Goal: Task Accomplishment & Management: Complete application form

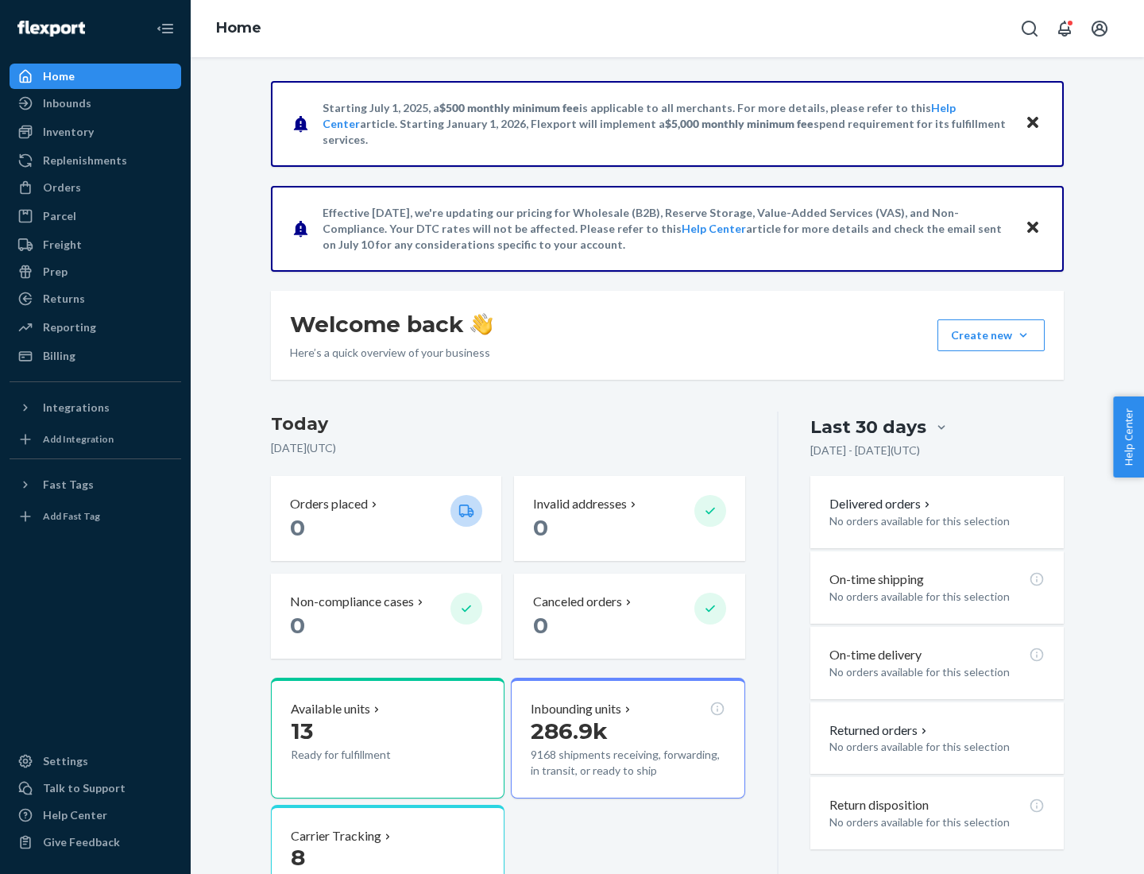
click at [1023, 335] on button "Create new Create new inbound Create new order Create new product" at bounding box center [990, 335] width 107 height 32
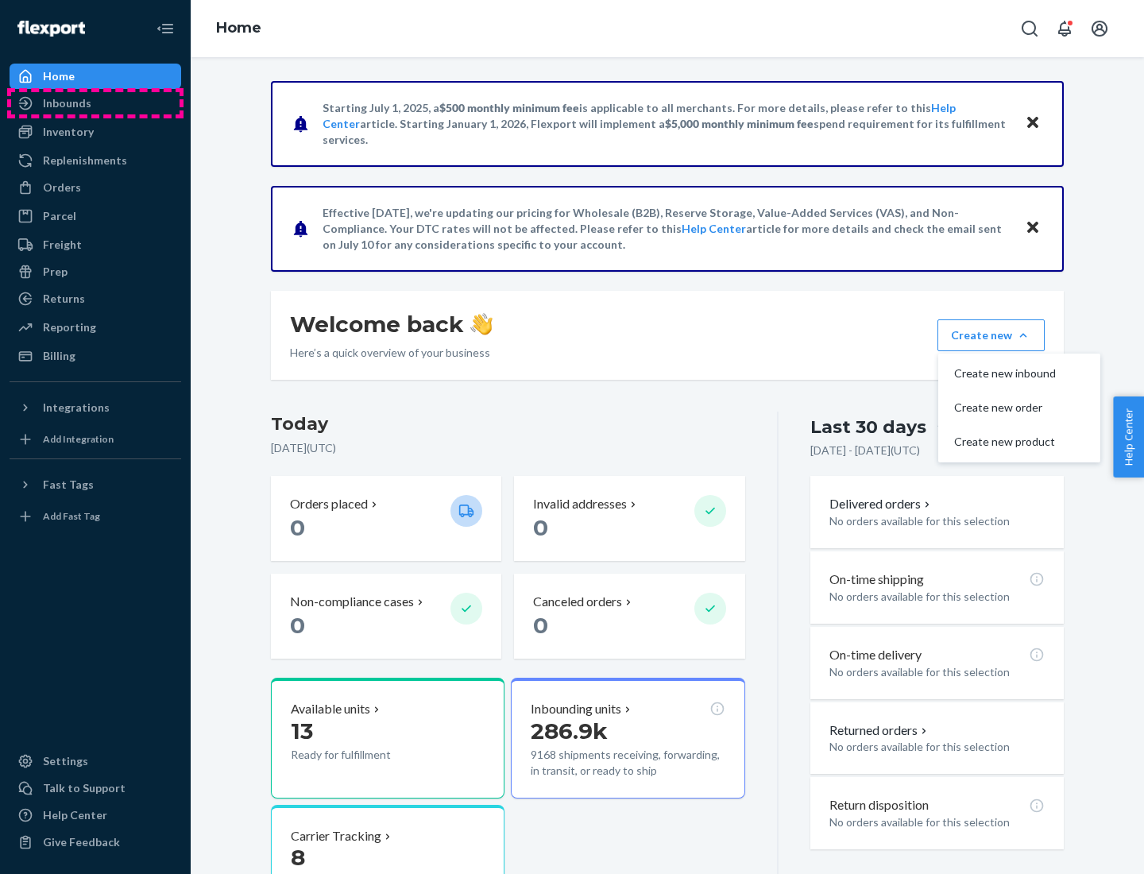
click at [95, 103] on div "Inbounds" at bounding box center [95, 103] width 168 height 22
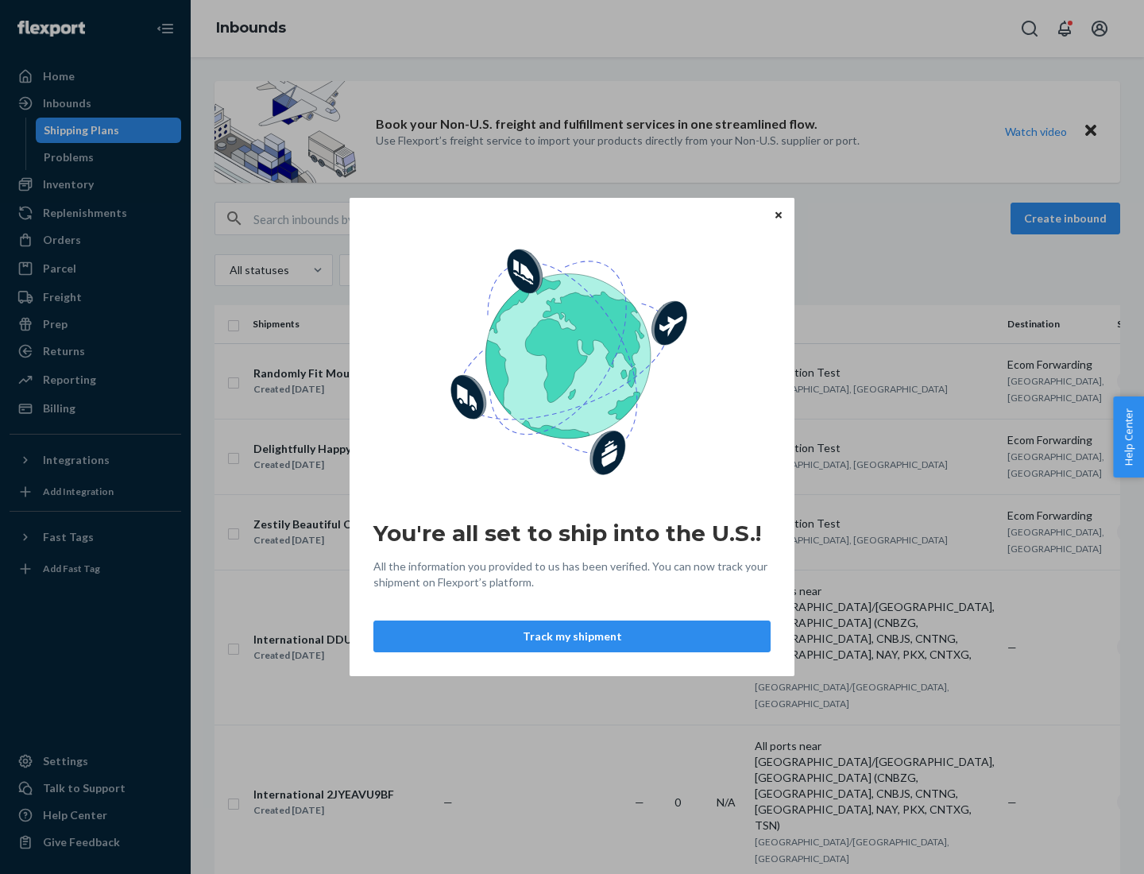
click at [572, 636] on button "Track my shipment" at bounding box center [571, 636] width 397 height 32
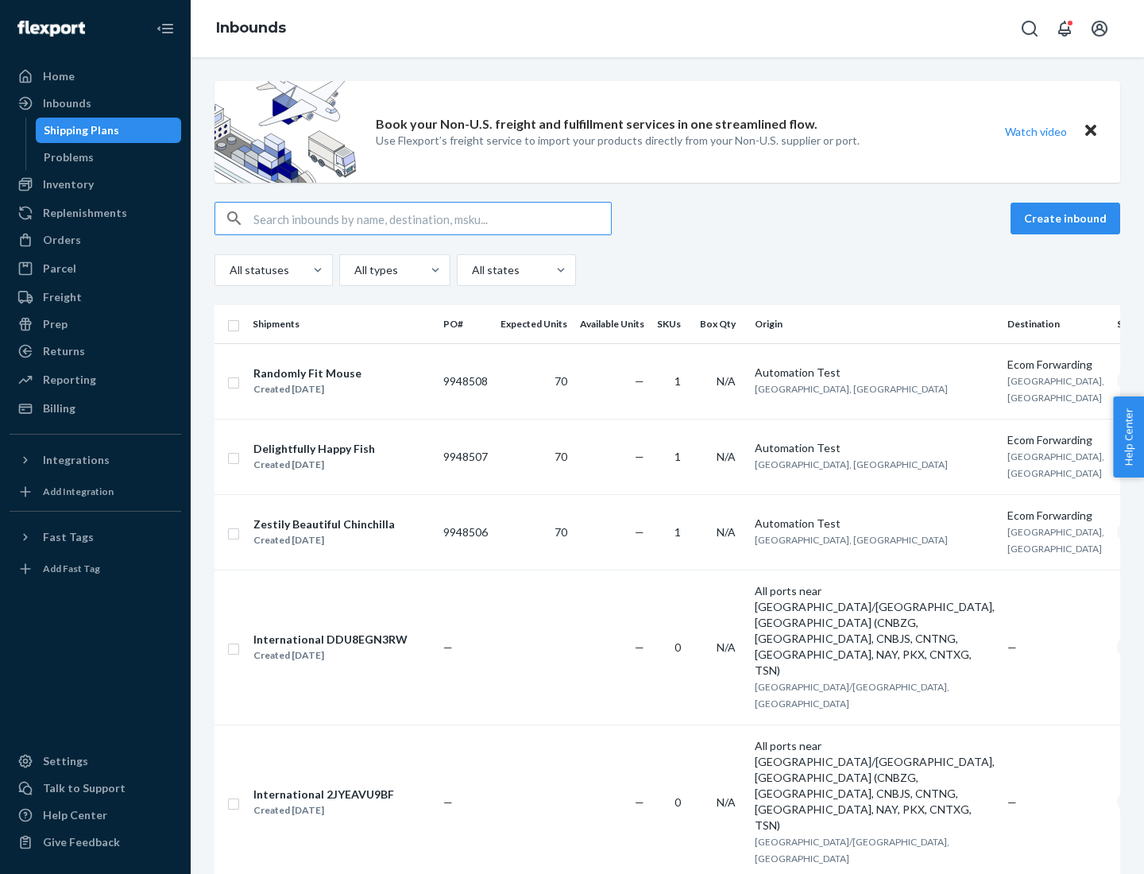
click at [1067, 218] on button "Create inbound" at bounding box center [1065, 218] width 110 height 32
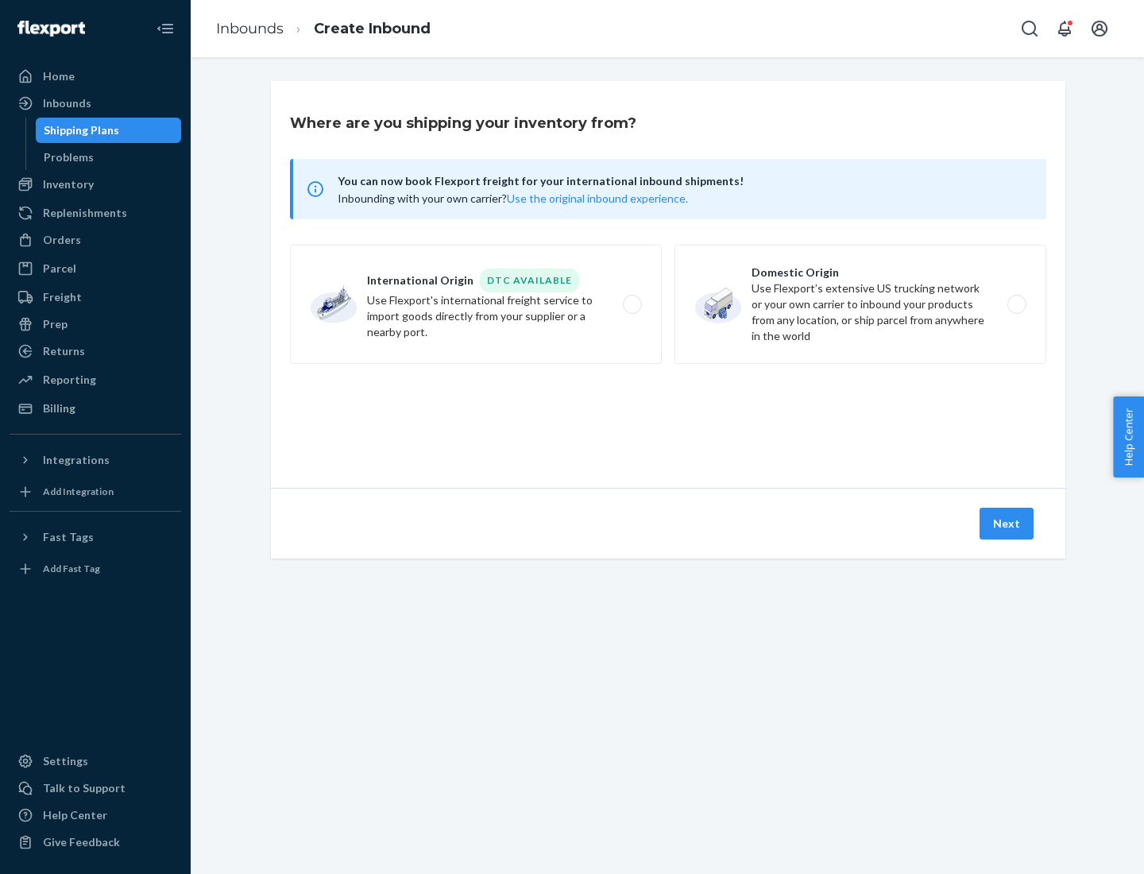
click at [476, 304] on label "International Origin DTC Available Use Flexport's international freight service…" at bounding box center [476, 304] width 372 height 119
click at [631, 304] on input "International Origin DTC Available Use Flexport's international freight service…" at bounding box center [636, 304] width 10 height 10
radio input "true"
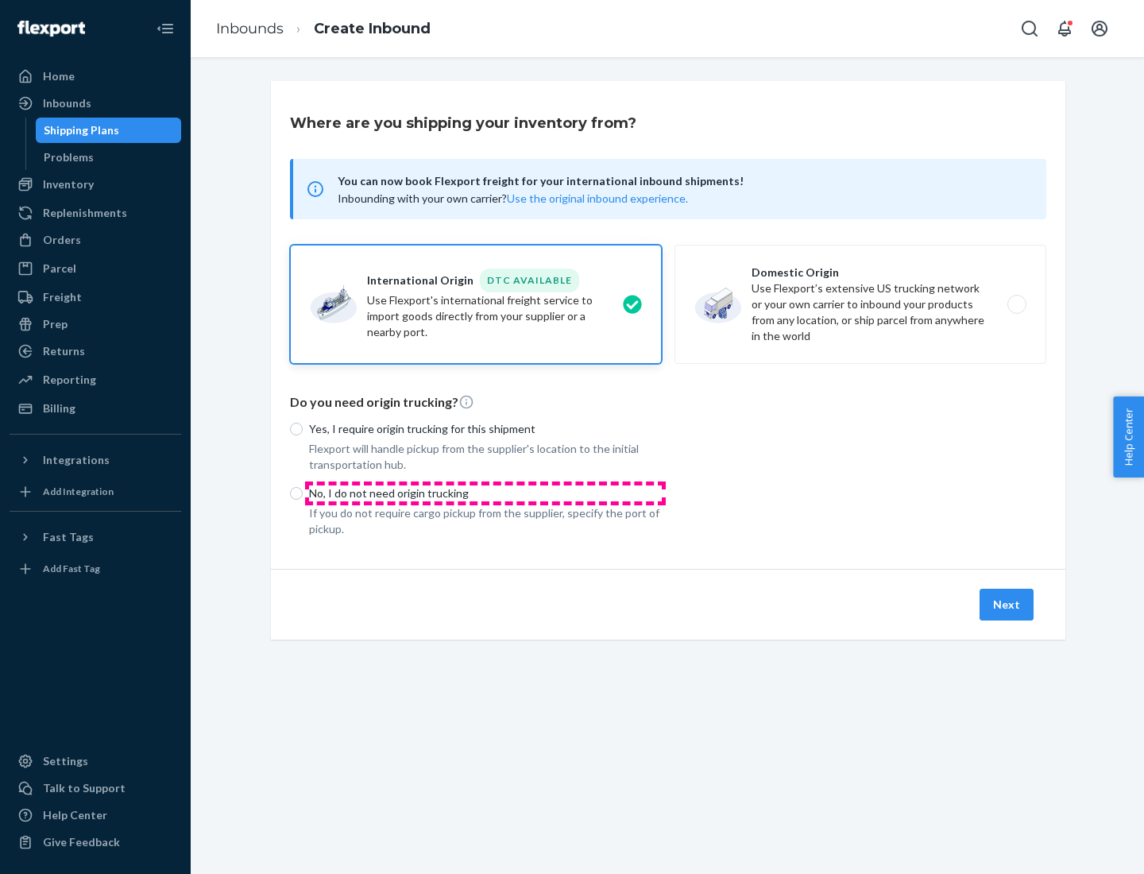
click at [485, 492] on p "No, I do not need origin trucking" at bounding box center [485, 493] width 353 height 16
click at [303, 492] on input "No, I do not need origin trucking" at bounding box center [296, 493] width 13 height 13
radio input "true"
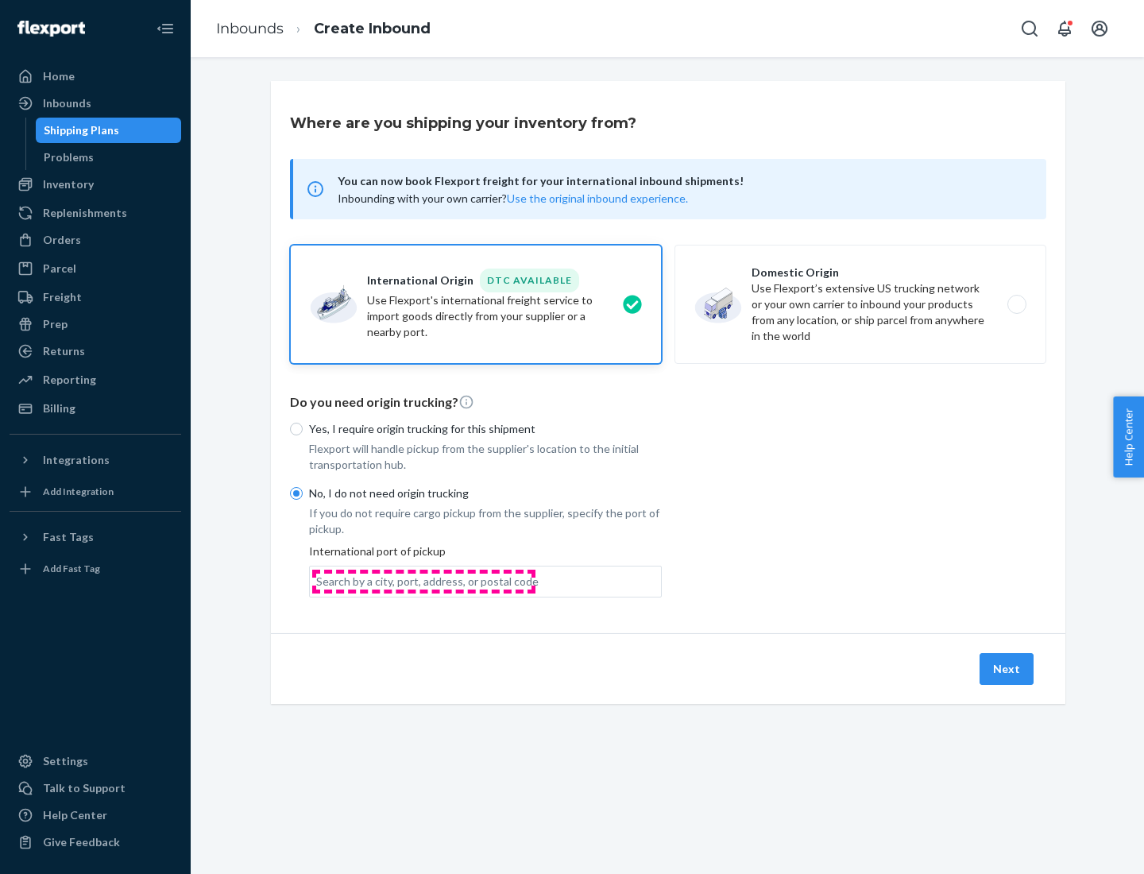
click at [423, 580] on div "Search by a city, port, address, or postal code" at bounding box center [427, 581] width 222 height 16
click at [318, 580] on input "Search by a city, port, address, or postal code" at bounding box center [317, 581] width 2 height 16
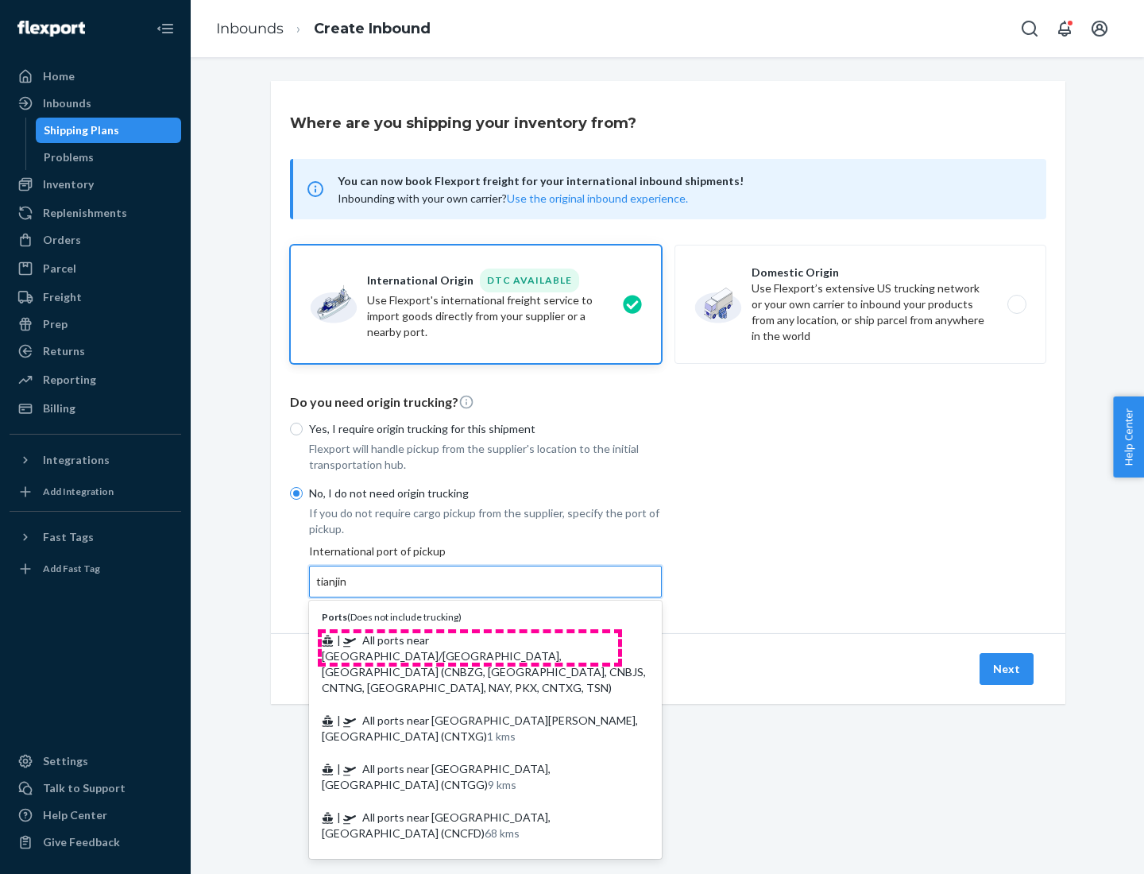
click at [469, 639] on span "| All ports near [GEOGRAPHIC_DATA]/[GEOGRAPHIC_DATA], [GEOGRAPHIC_DATA] (CNBZG,…" at bounding box center [484, 663] width 324 height 61
click at [349, 589] on input "tianjin" at bounding box center [332, 581] width 33 height 16
type input "All ports near [GEOGRAPHIC_DATA]/[GEOGRAPHIC_DATA], [GEOGRAPHIC_DATA] (CNBZG, […"
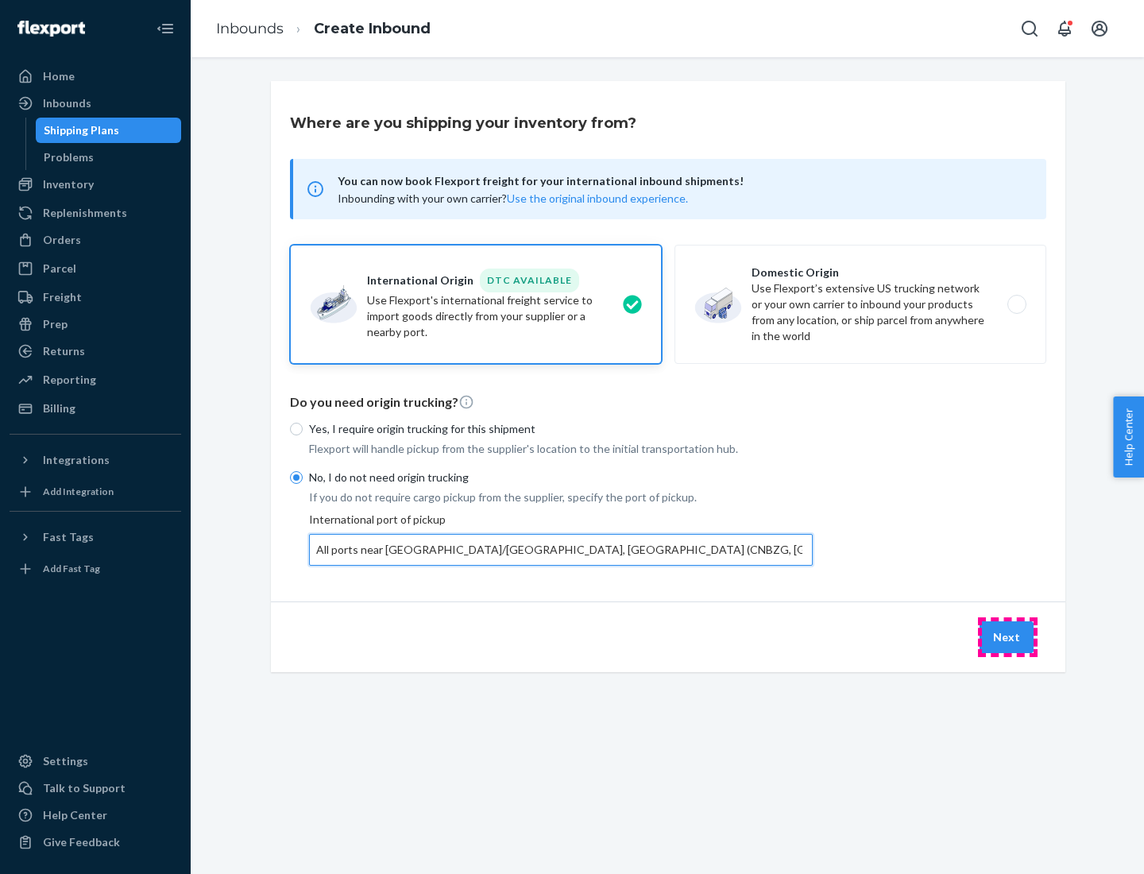
click at [1007, 636] on button "Next" at bounding box center [1006, 637] width 54 height 32
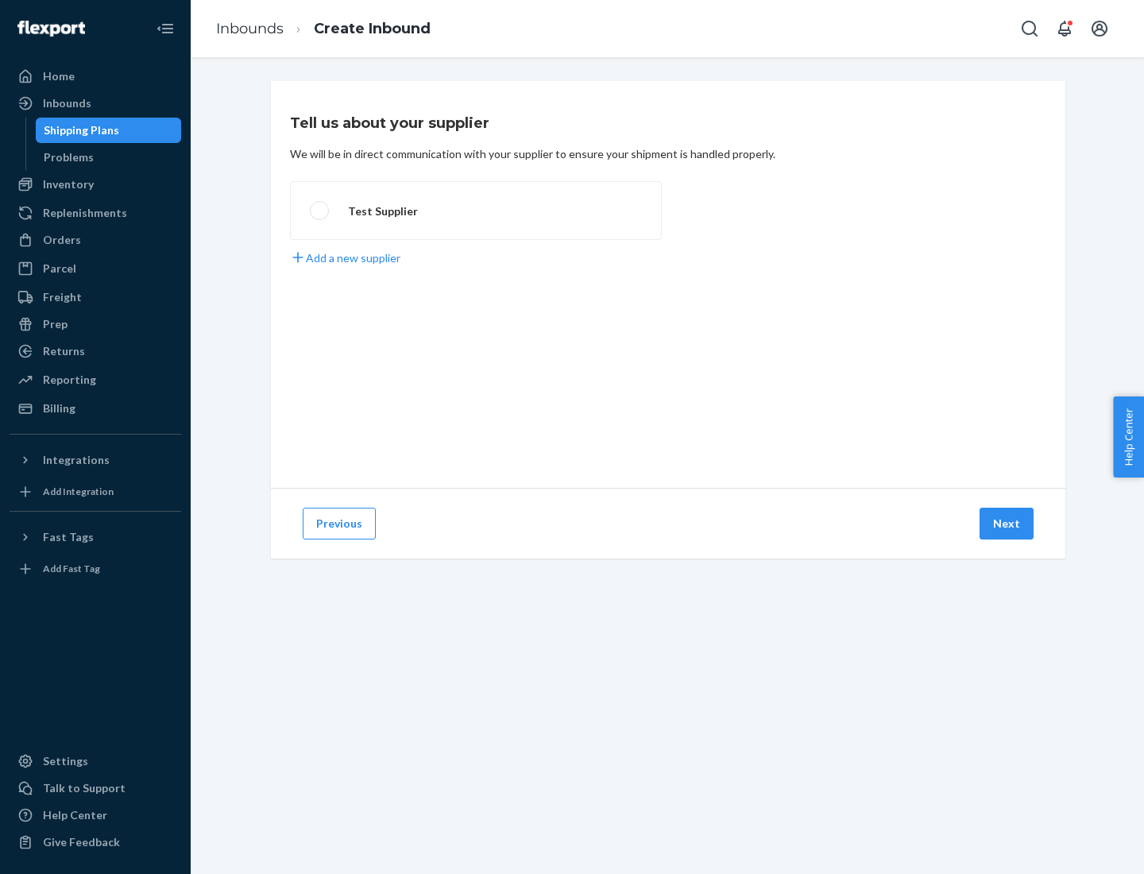
click at [476, 210] on label "Test Supplier" at bounding box center [476, 210] width 372 height 59
click at [320, 210] on input "Test Supplier" at bounding box center [315, 211] width 10 height 10
radio input "true"
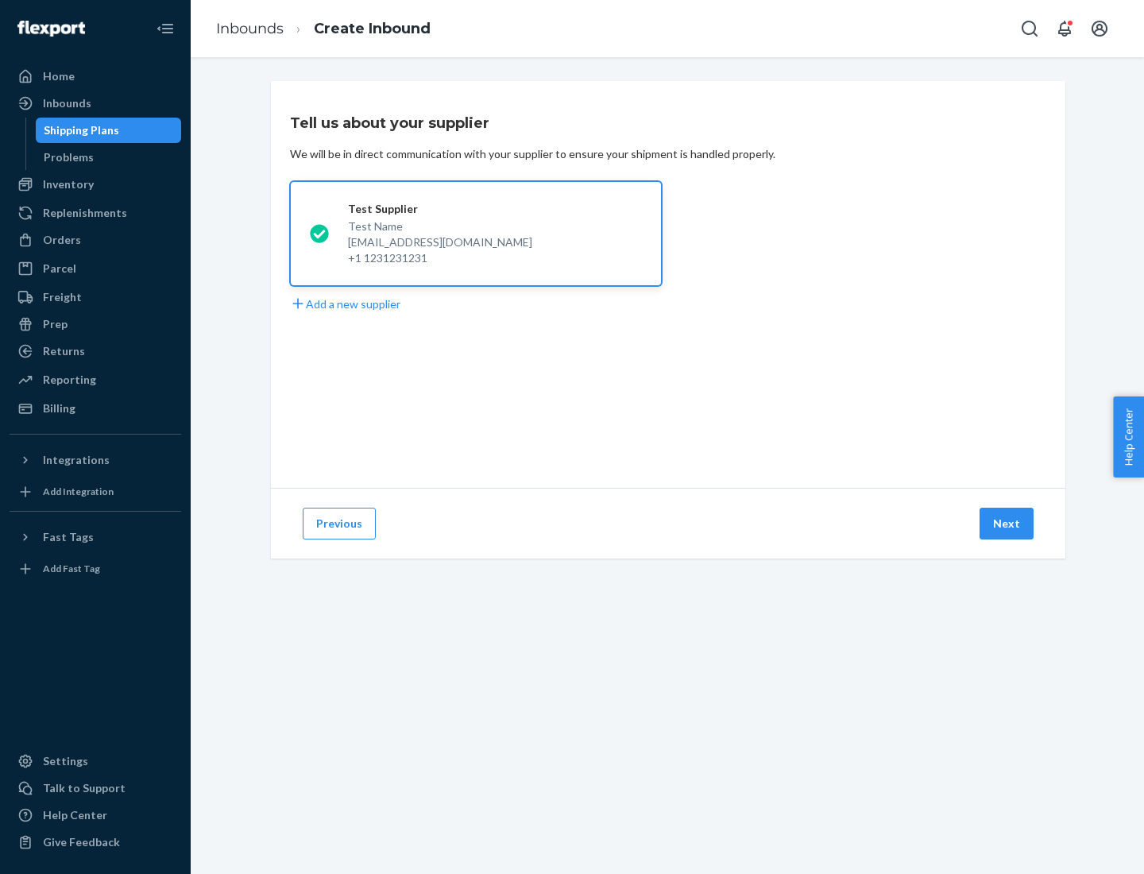
click at [1007, 523] on button "Next" at bounding box center [1006, 523] width 54 height 32
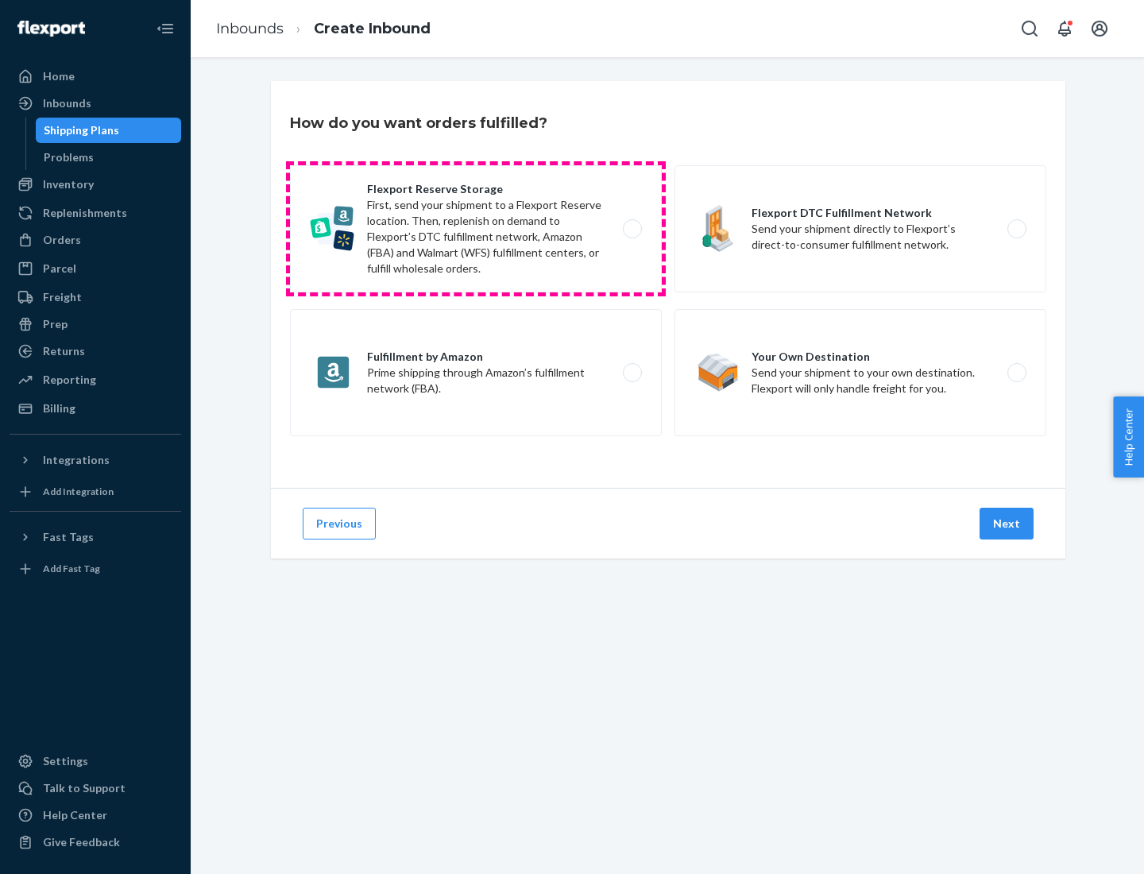
click at [476, 229] on label "Flexport Reserve Storage First, send your shipment to a Flexport Reserve locati…" at bounding box center [476, 228] width 372 height 127
click at [631, 229] on input "Flexport Reserve Storage First, send your shipment to a Flexport Reserve locati…" at bounding box center [636, 229] width 10 height 10
radio input "true"
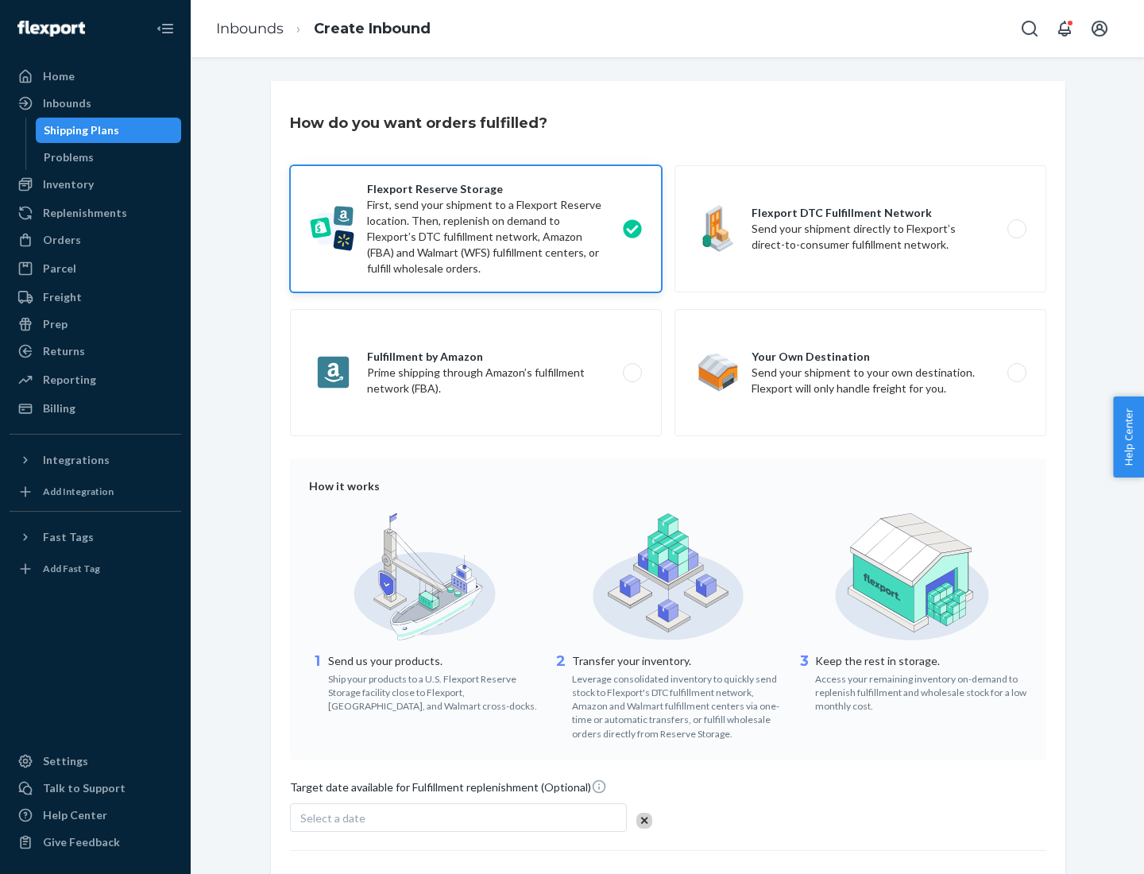
scroll to position [130, 0]
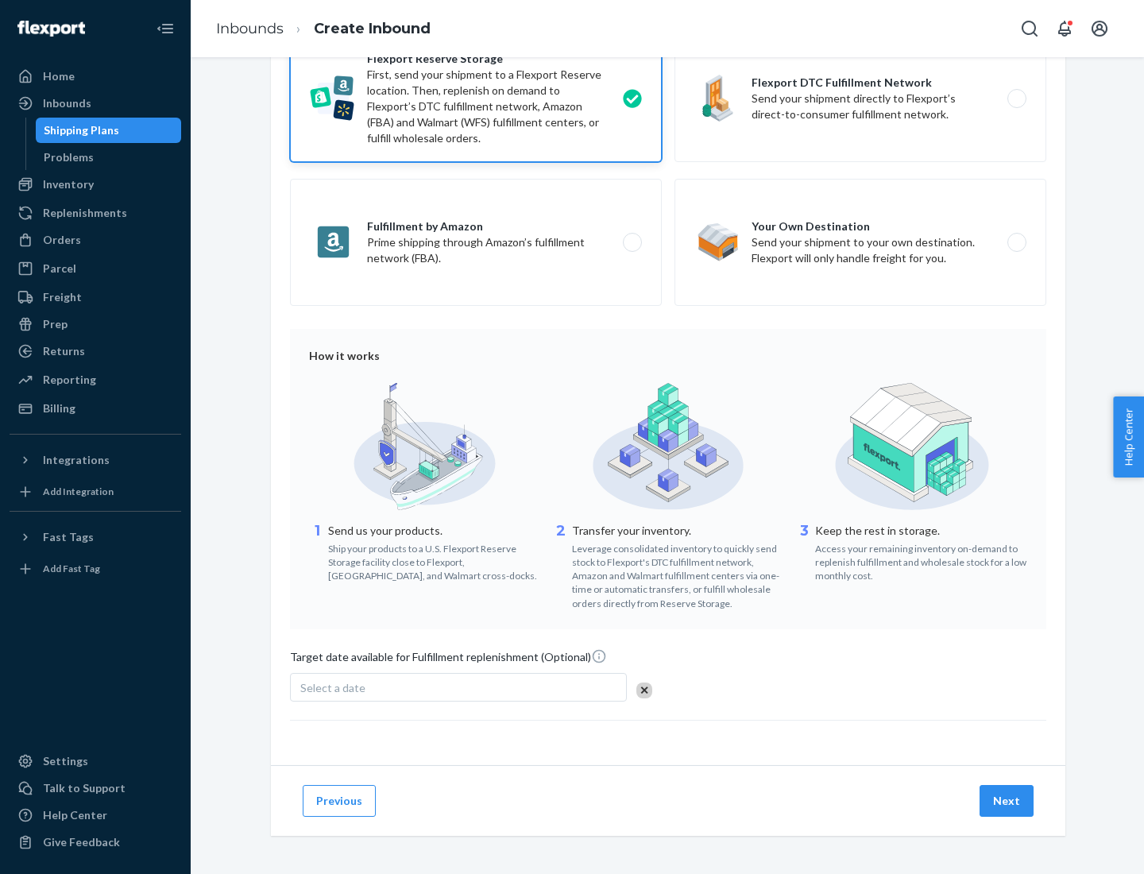
click at [1007, 800] on button "Next" at bounding box center [1006, 801] width 54 height 32
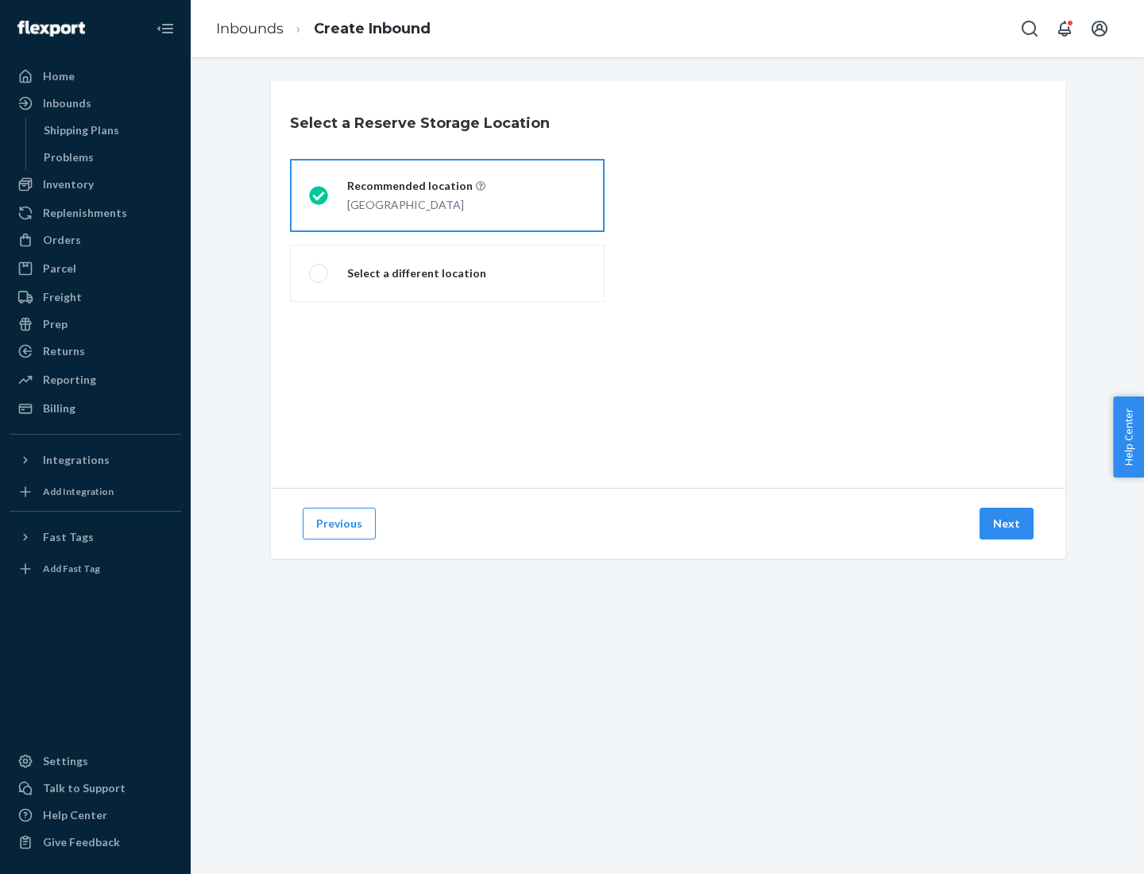
click at [447, 195] on div "[GEOGRAPHIC_DATA]" at bounding box center [416, 203] width 138 height 19
click at [319, 195] on input "Recommended location [GEOGRAPHIC_DATA]" at bounding box center [314, 196] width 10 height 10
click at [1007, 523] on button "Next" at bounding box center [1006, 523] width 54 height 32
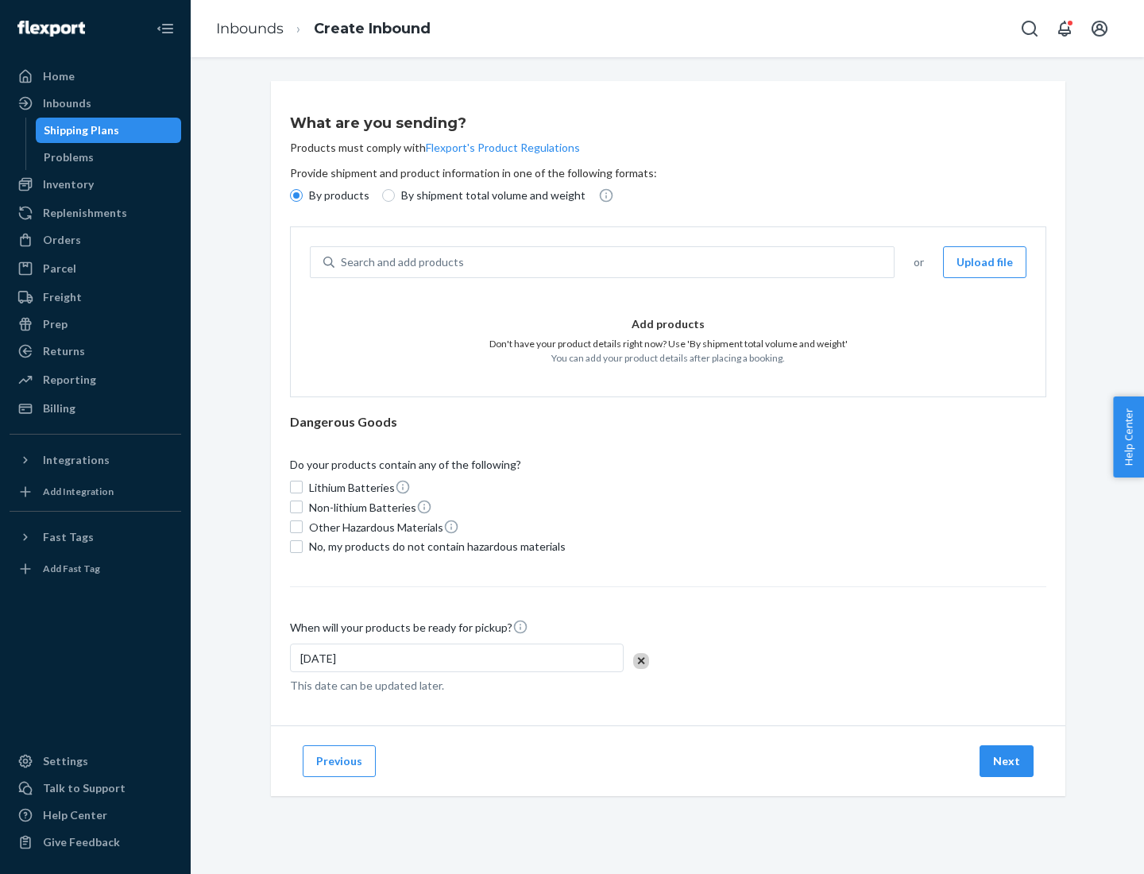
click at [615, 262] on div "Search and add products" at bounding box center [613, 262] width 559 height 29
click at [342, 262] on input "Search and add products" at bounding box center [342, 262] width 2 height 16
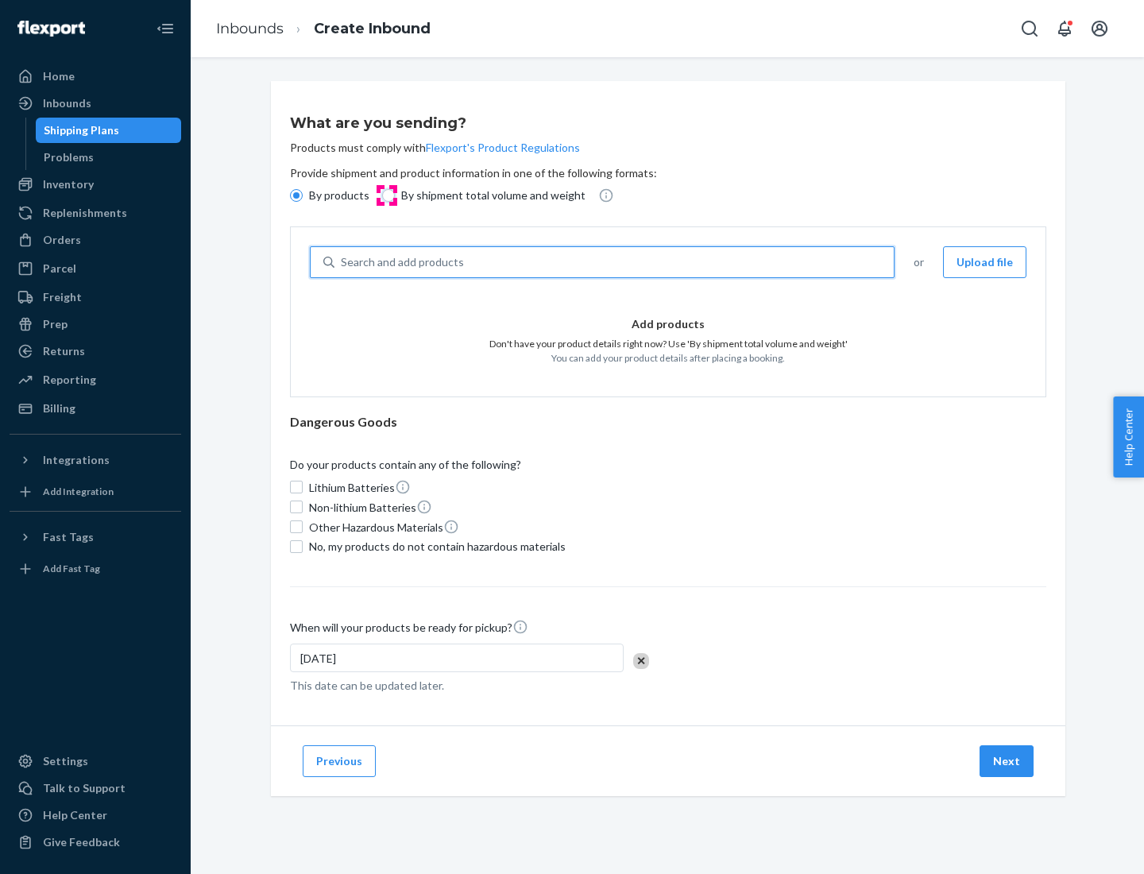
click at [386, 195] on input "By shipment total volume and weight" at bounding box center [388, 195] width 13 height 13
radio input "true"
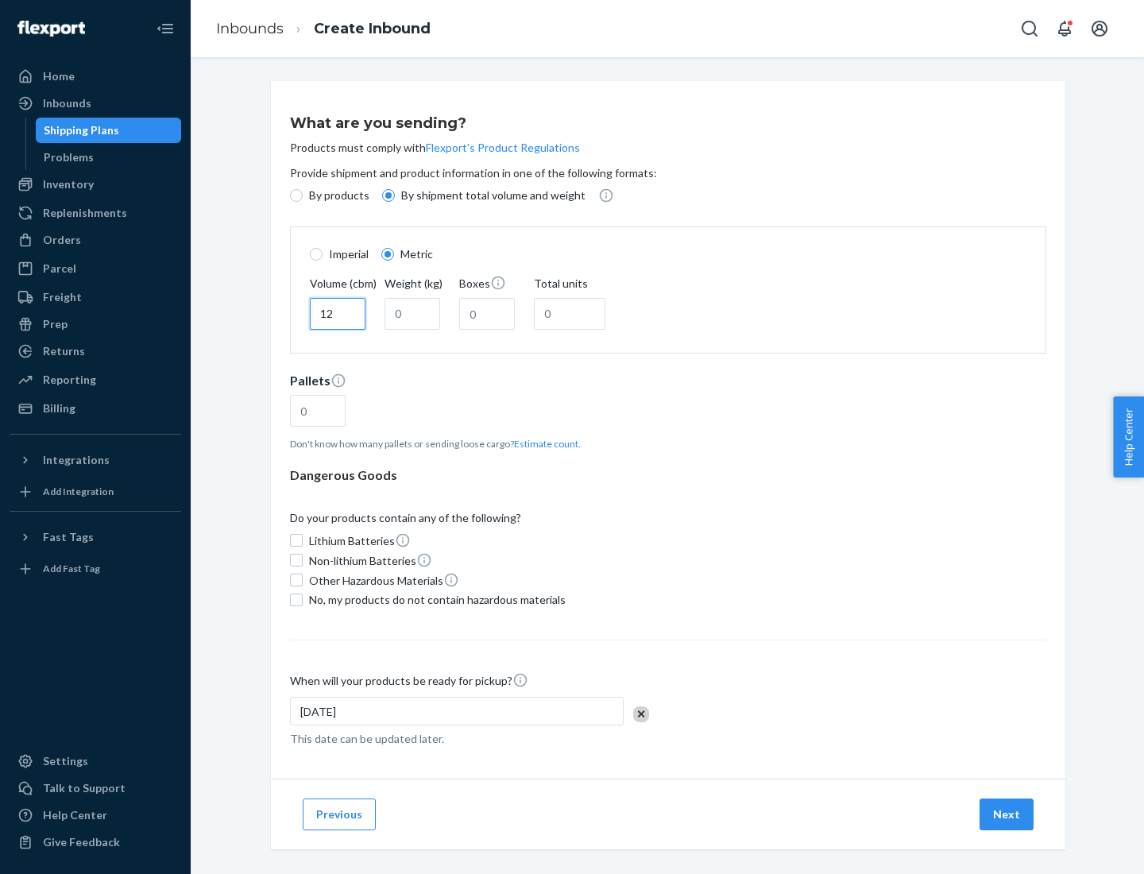
type input "12"
type input "22"
type input "222"
type input "121"
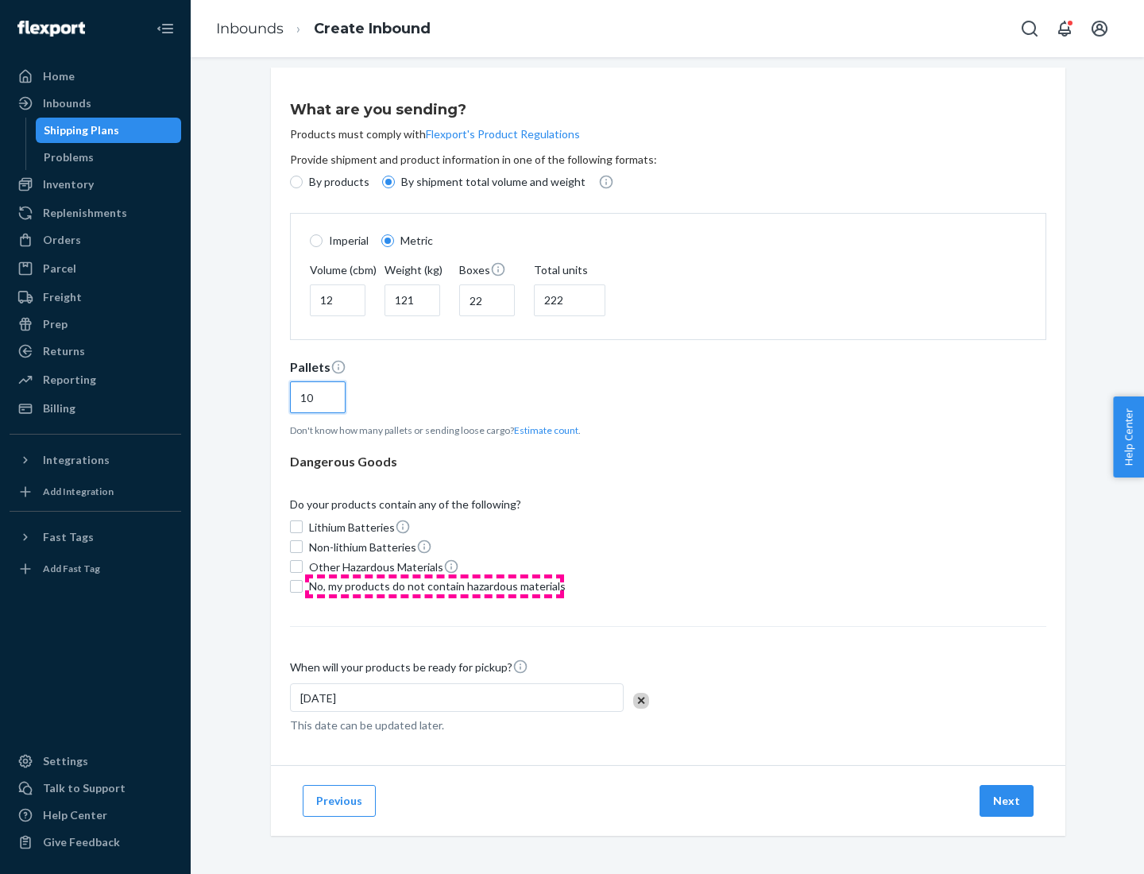
type input "10"
click at [434, 585] on span "No, my products do not contain hazardous materials" at bounding box center [437, 586] width 256 height 16
click at [303, 585] on input "No, my products do not contain hazardous materials" at bounding box center [296, 586] width 13 height 13
checkbox input "true"
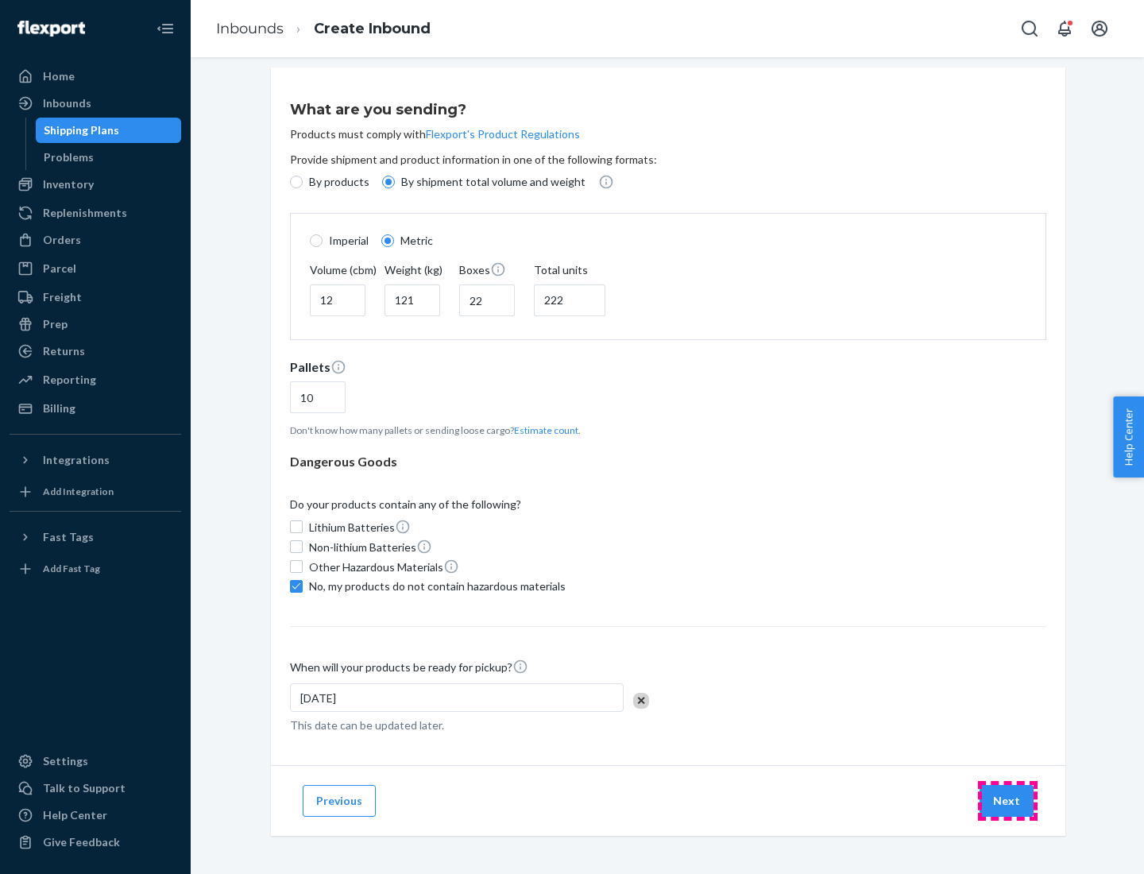
click at [1007, 800] on button "Next" at bounding box center [1006, 801] width 54 height 32
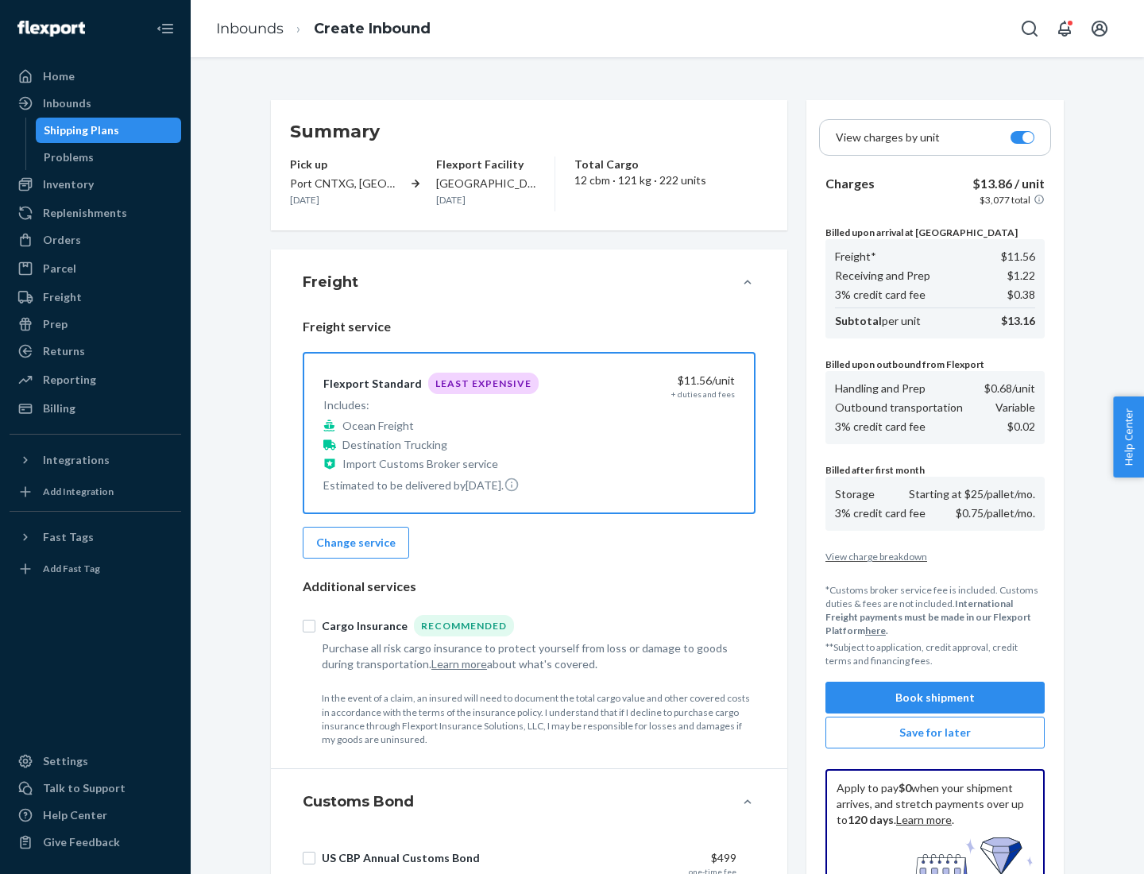
scroll to position [232, 0]
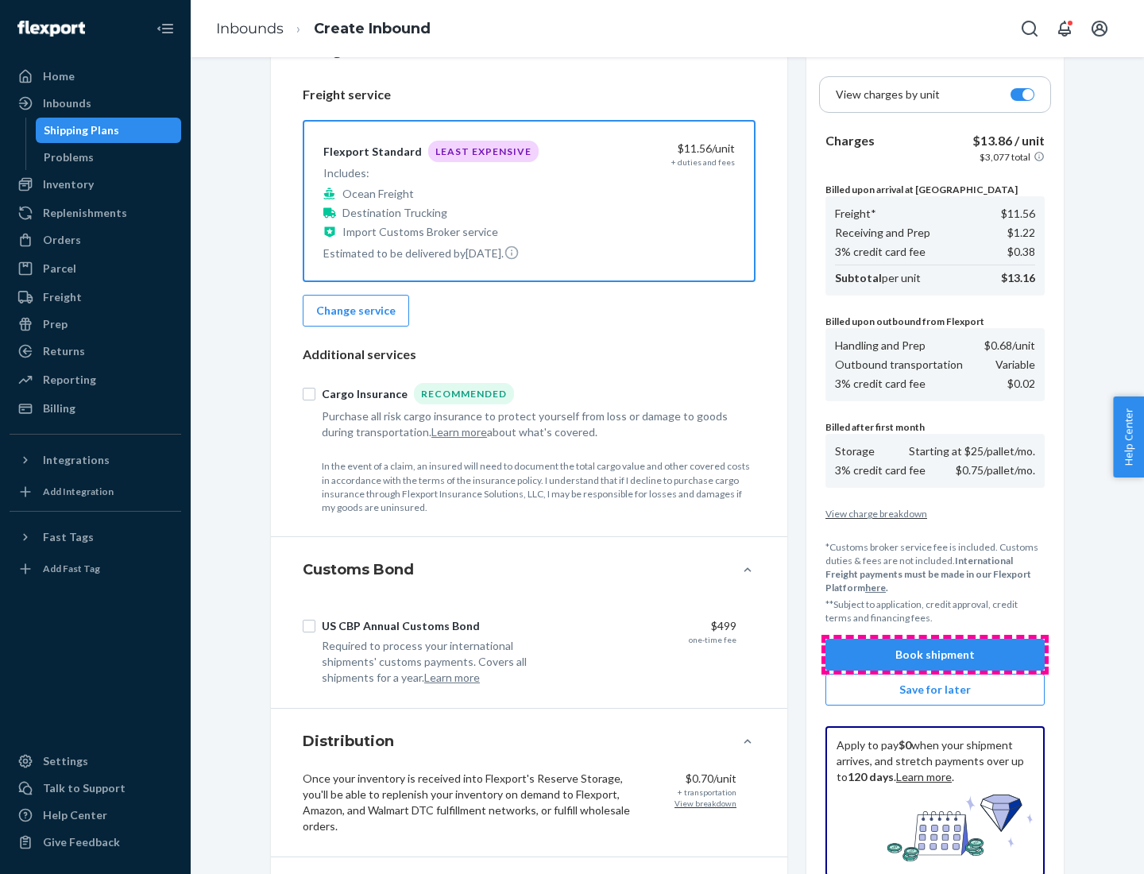
click at [935, 654] on button "Book shipment" at bounding box center [934, 654] width 219 height 32
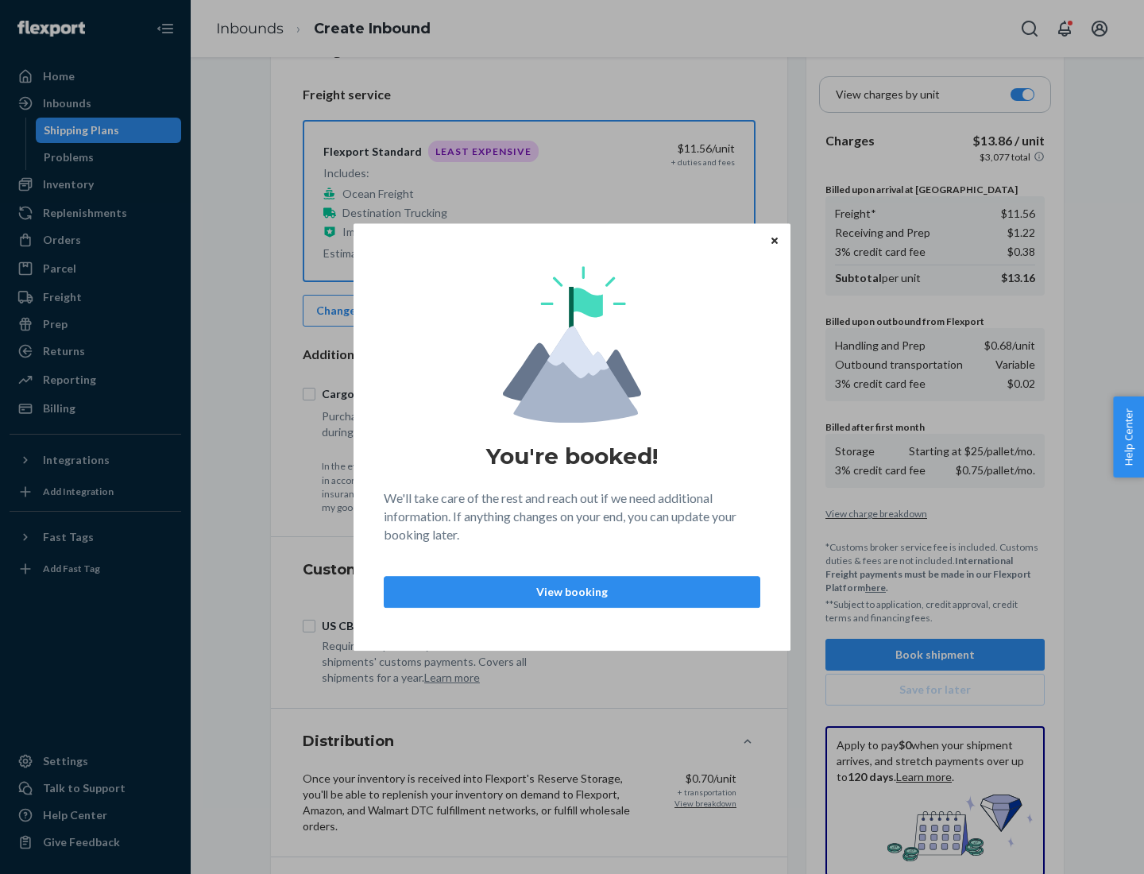
click at [572, 591] on p "View booking" at bounding box center [571, 592] width 349 height 16
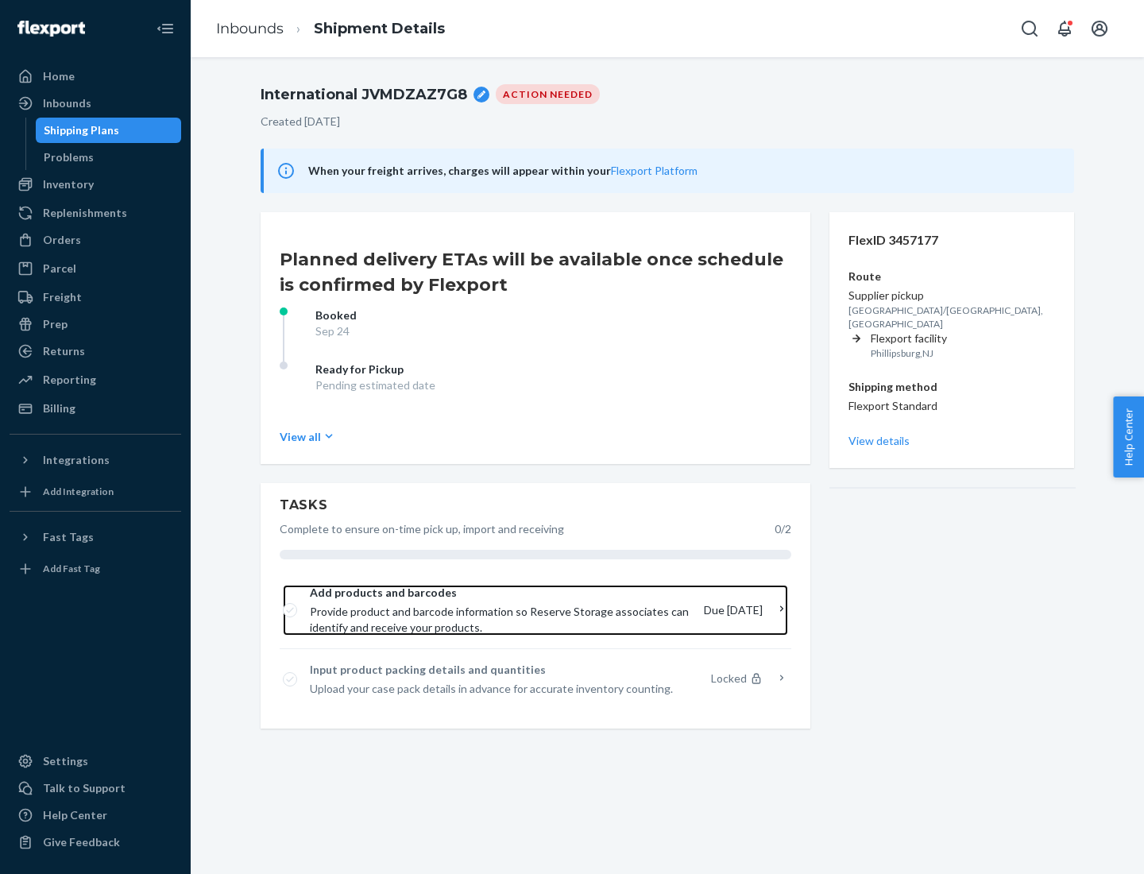
click at [504, 610] on span "Provide product and barcode information so Reserve Storage associates can ident…" at bounding box center [500, 620] width 381 height 32
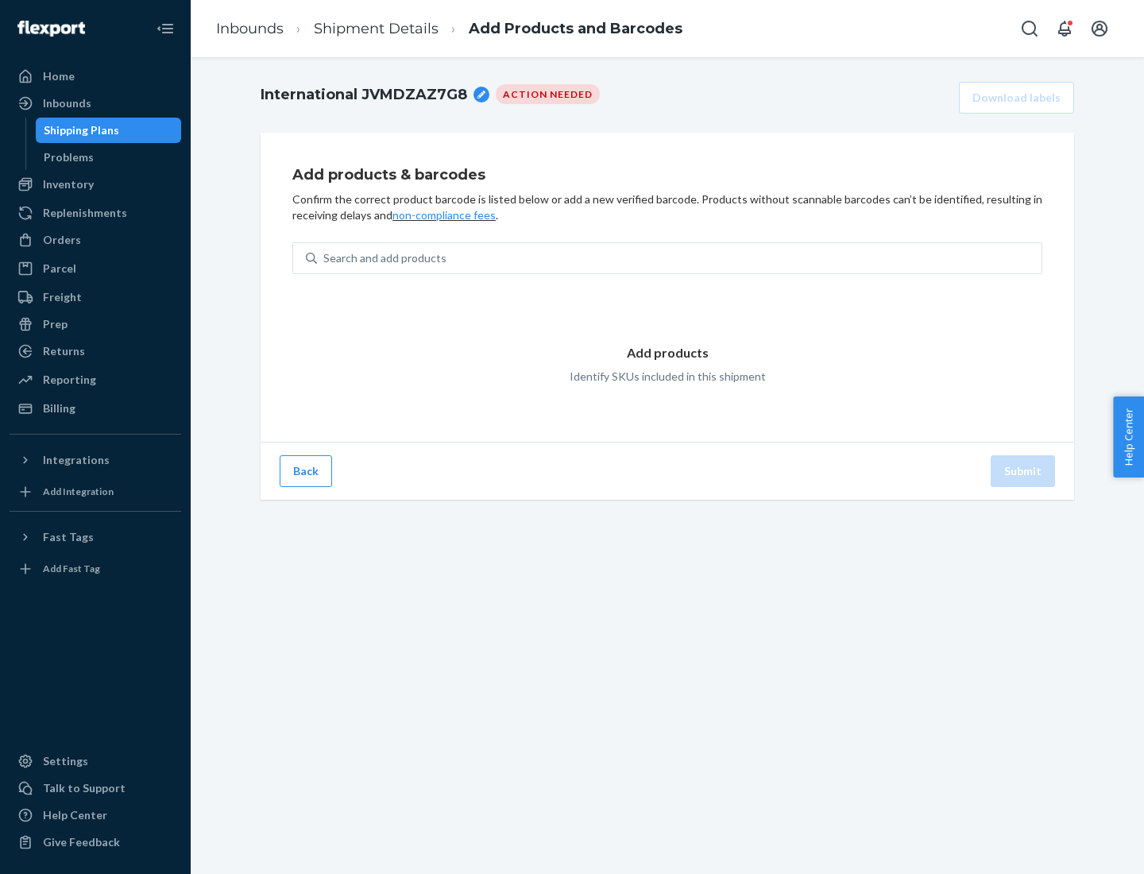
click at [679, 258] on div "Search and add products" at bounding box center [679, 258] width 724 height 29
click at [325, 258] on input "Search and add products" at bounding box center [324, 258] width 2 height 16
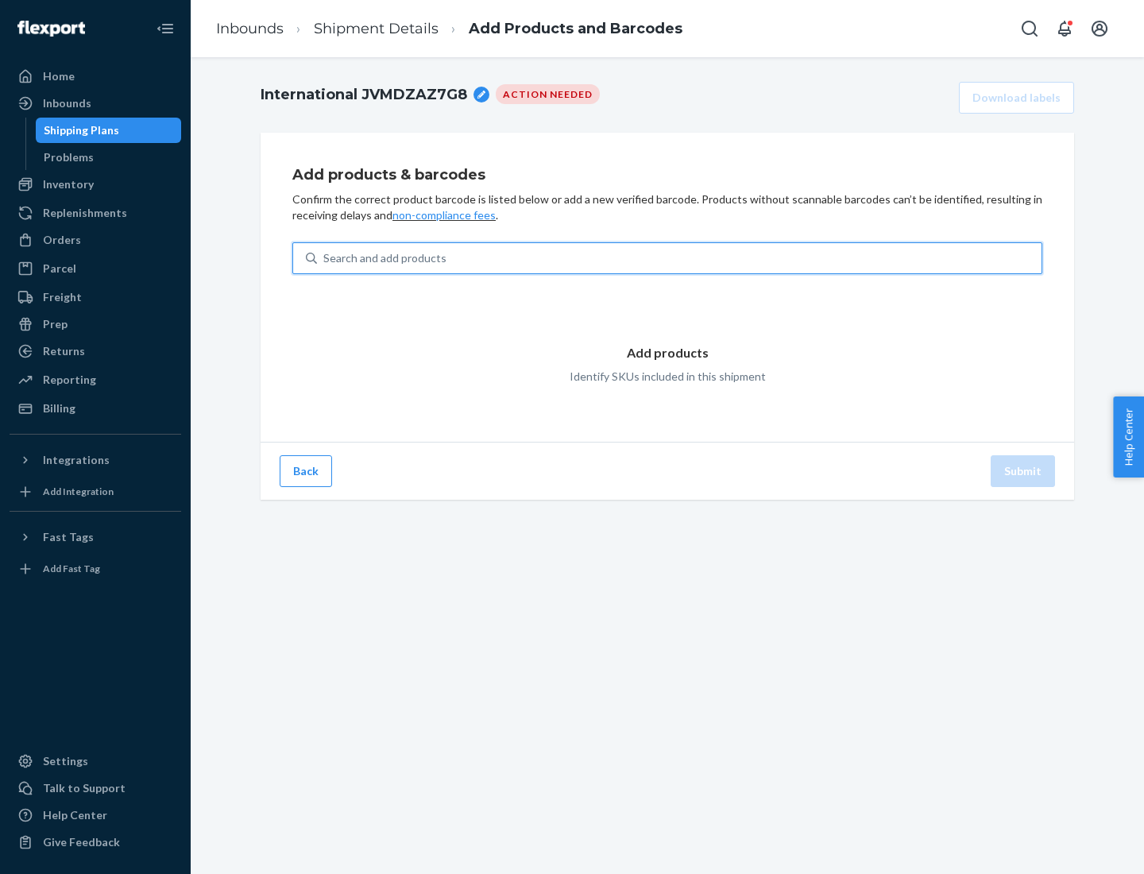
type input "test"
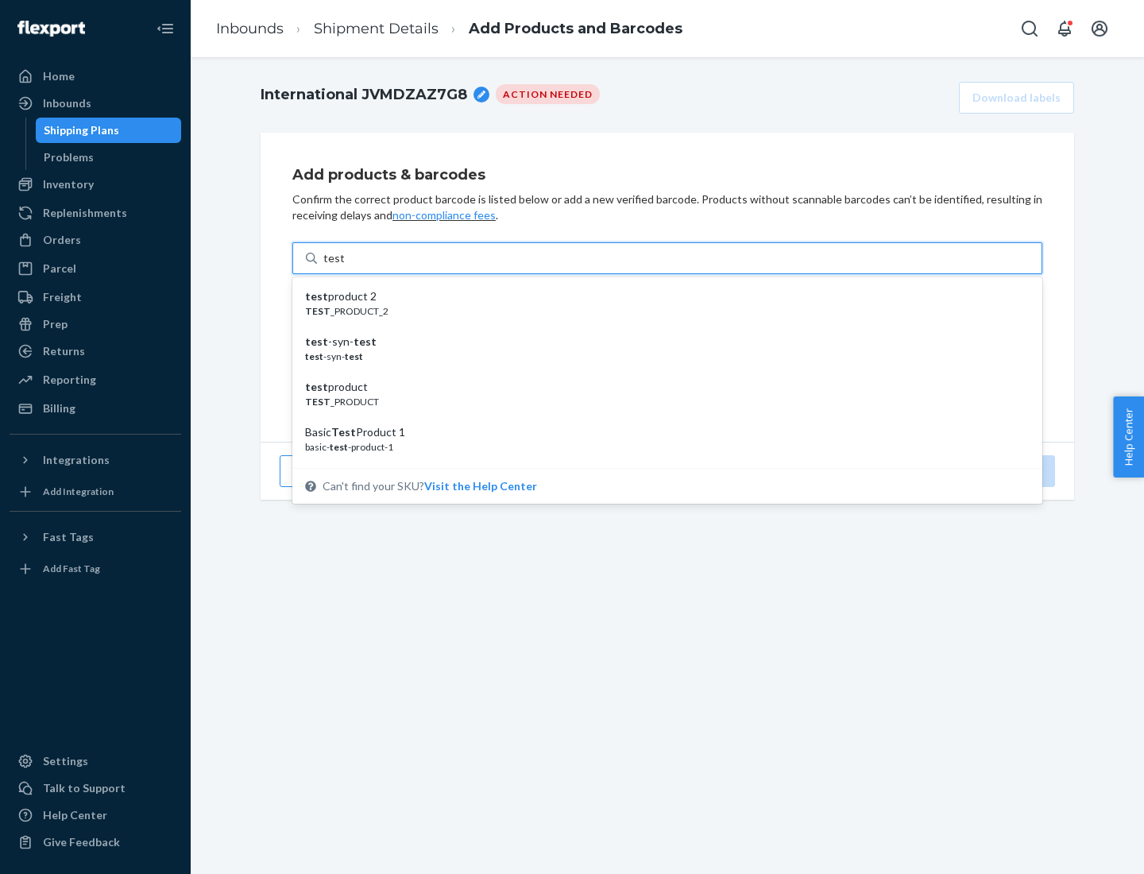
scroll to position [60, 0]
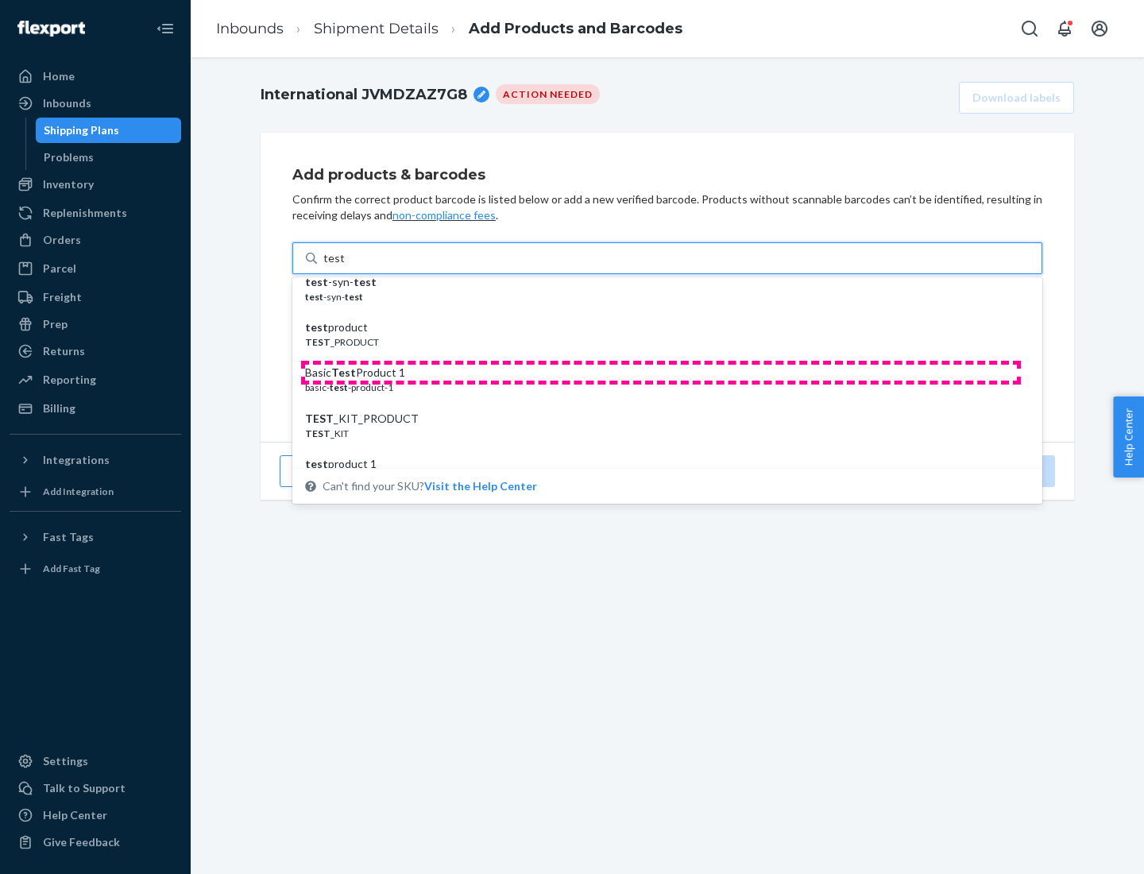
click at [661, 372] on div "Basic Test Product 1" at bounding box center [661, 372] width 712 height 16
click at [344, 266] on input "test" at bounding box center [333, 258] width 21 height 16
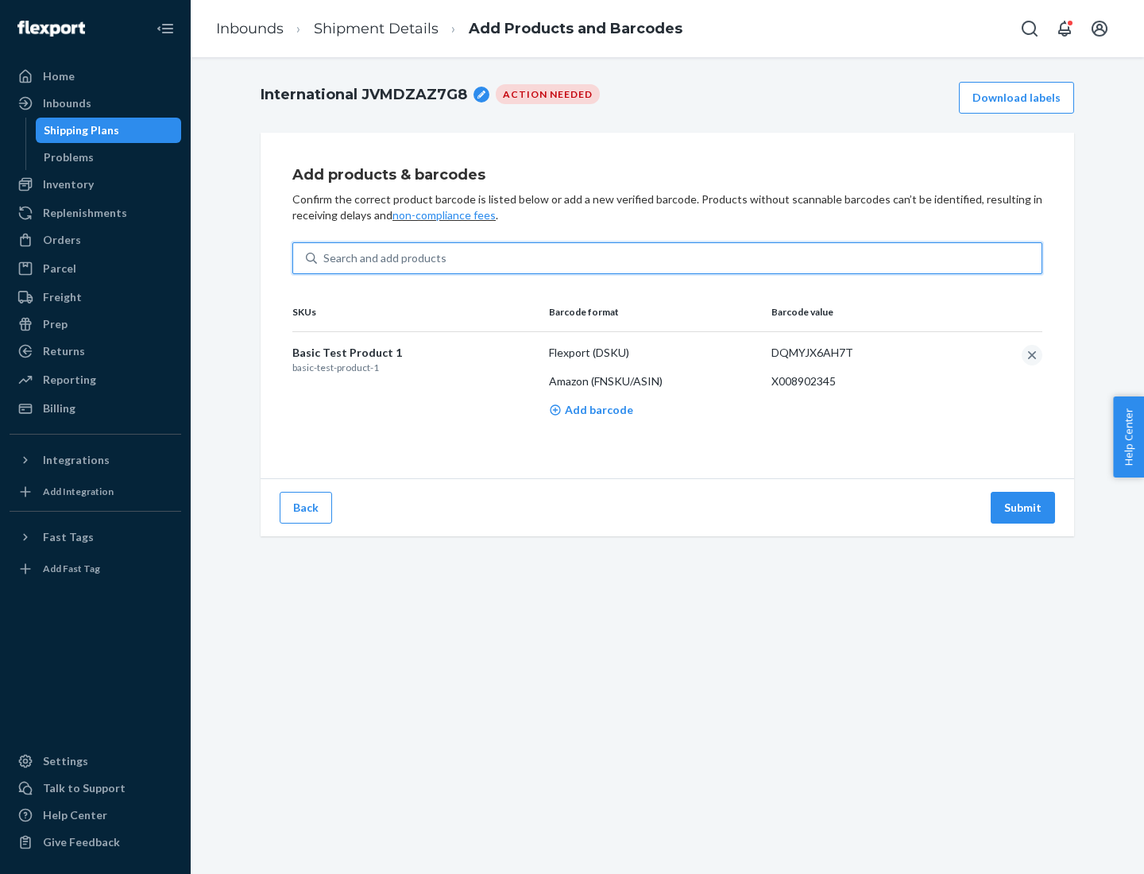
click at [1023, 507] on button "Submit" at bounding box center [1022, 508] width 64 height 32
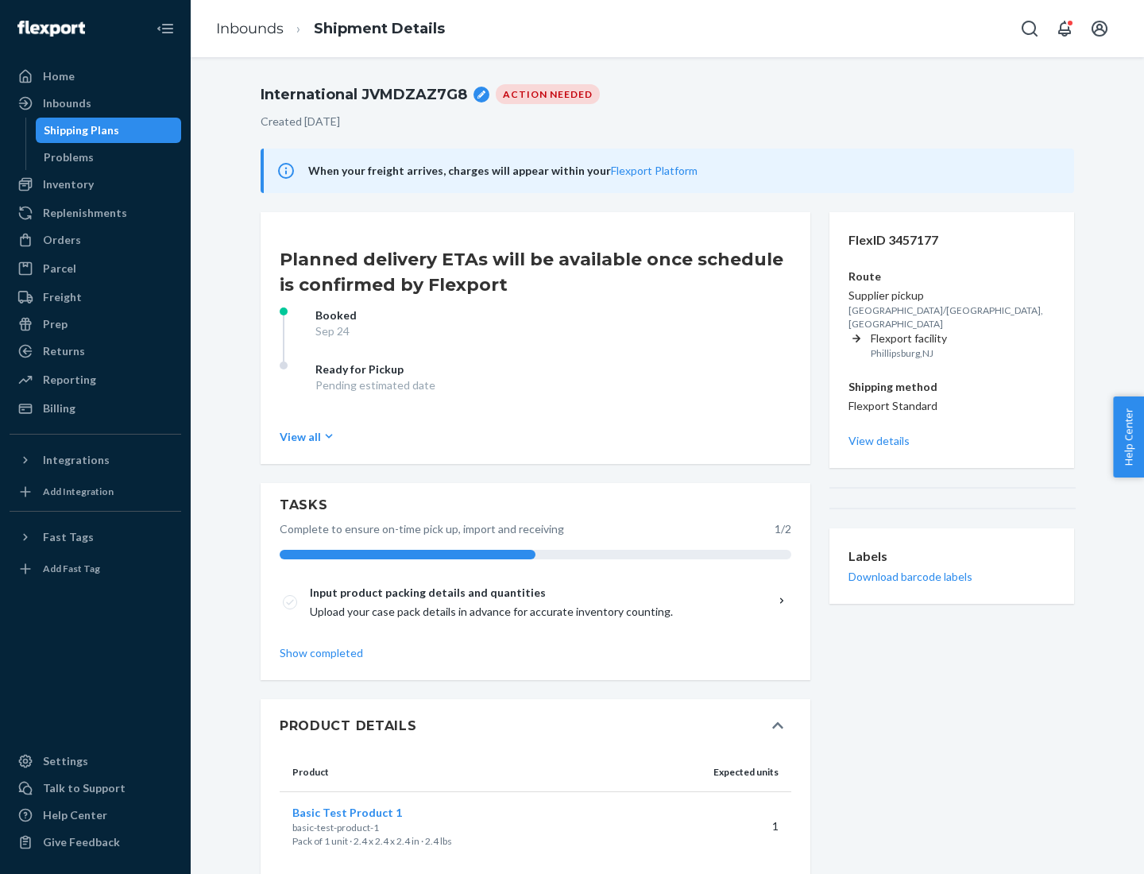
scroll to position [28, 0]
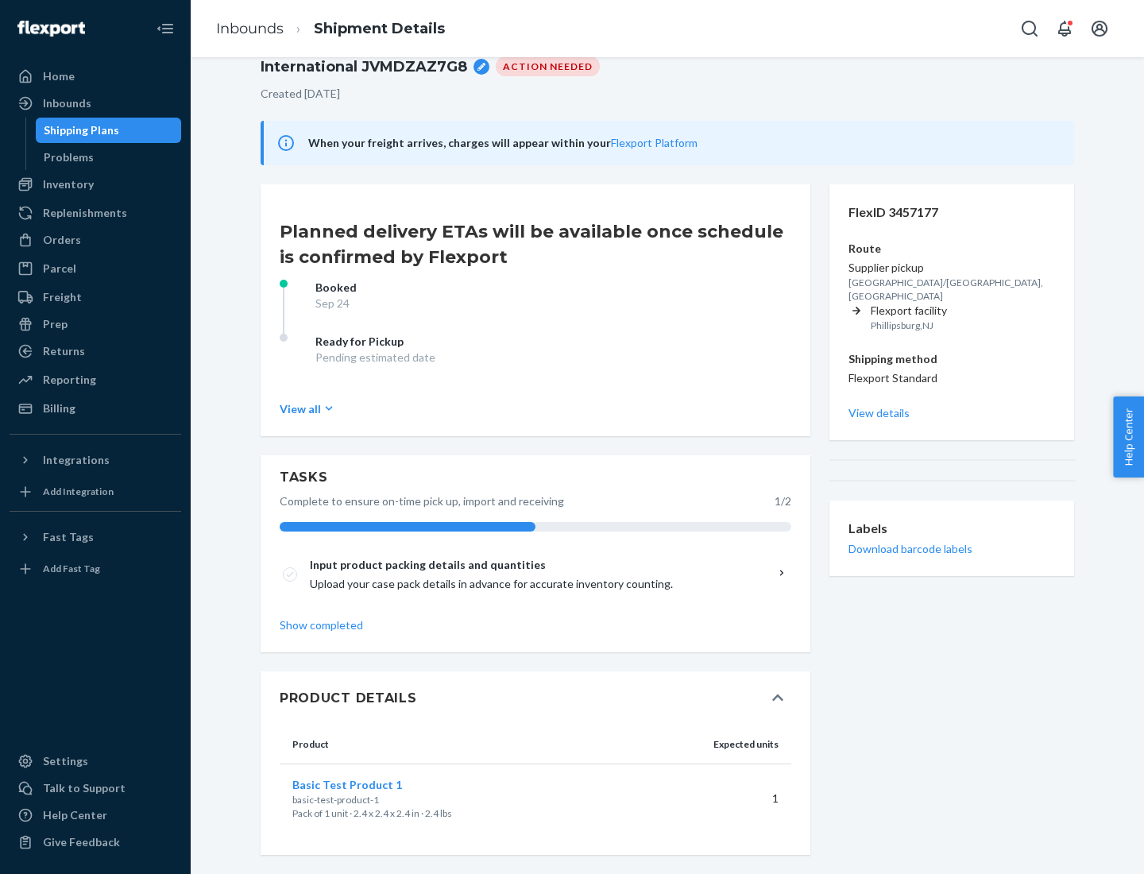
click at [372, 784] on span "Basic Test Product 1" at bounding box center [347, 783] width 110 height 13
